Goal: Information Seeking & Learning: Check status

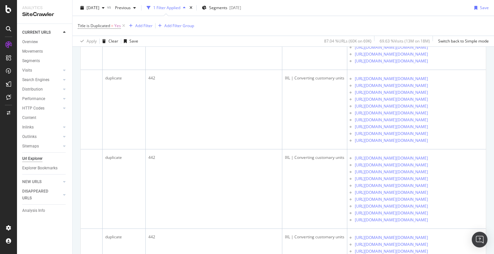
scroll to position [0, 166]
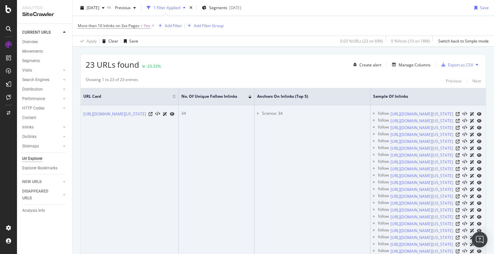
scroll to position [0, 110]
